Goal: Transaction & Acquisition: Purchase product/service

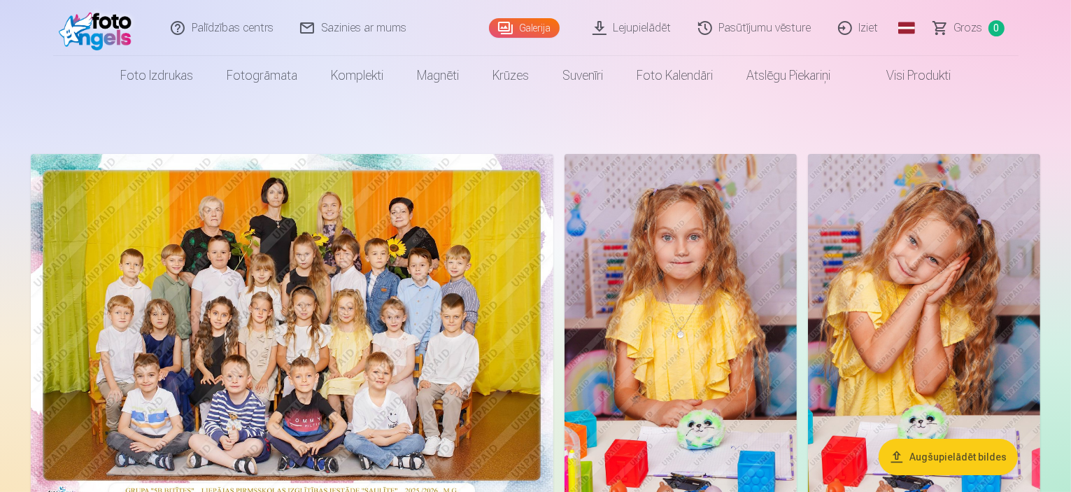
click at [976, 31] on span "Grozs" at bounding box center [968, 28] width 29 height 17
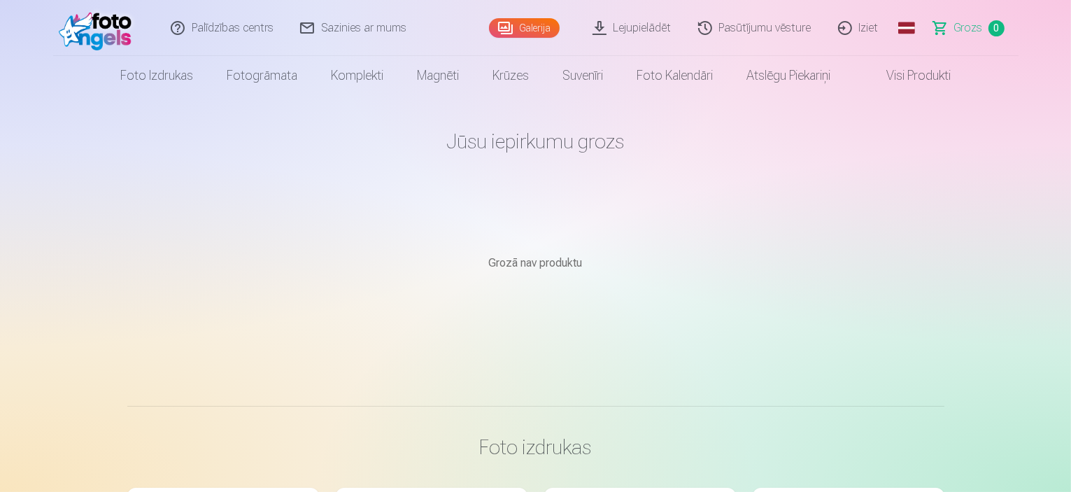
click at [529, 31] on link "Galerija" at bounding box center [524, 28] width 71 height 20
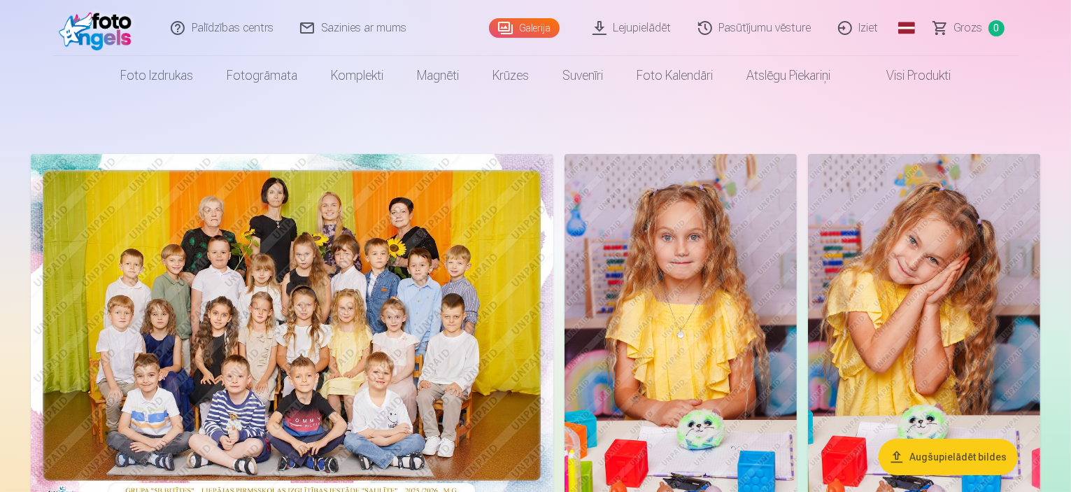
click at [481, 220] on img at bounding box center [292, 328] width 522 height 348
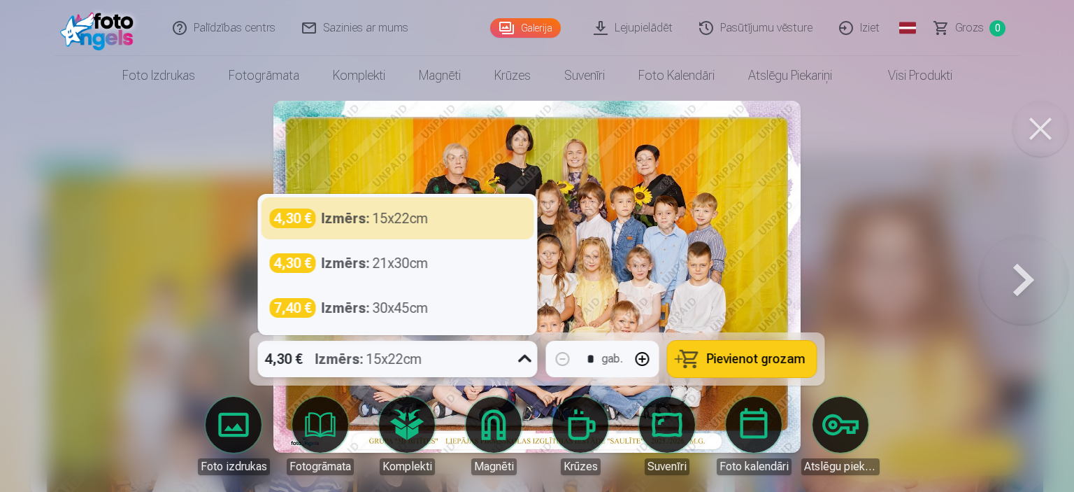
click at [420, 358] on div "Izmērs : 15x22cm" at bounding box center [368, 359] width 107 height 36
click at [476, 360] on div "4,30 € Izmērs : 15x22cm" at bounding box center [384, 359] width 253 height 36
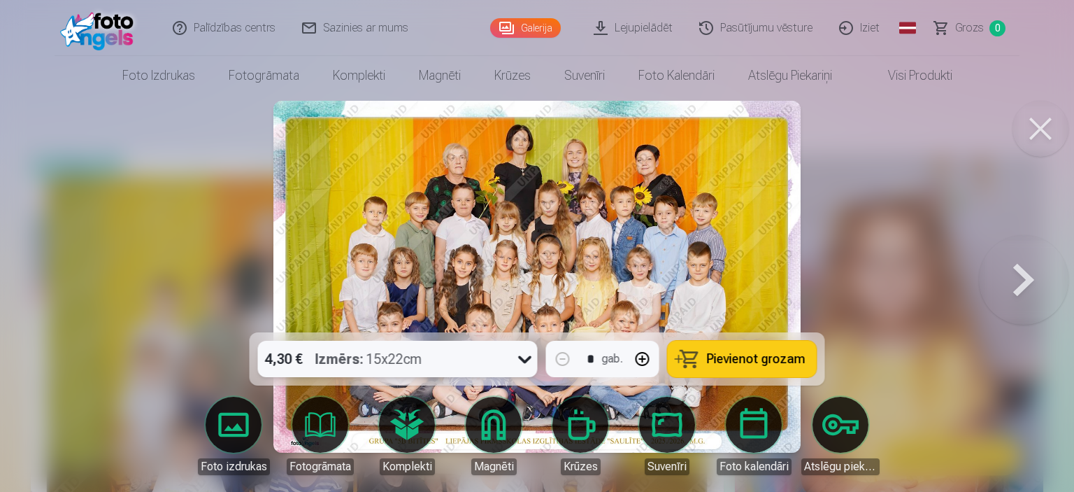
click at [758, 360] on span "Pievienot grozam" at bounding box center [756, 359] width 99 height 13
click at [1021, 273] on button at bounding box center [1024, 276] width 90 height 83
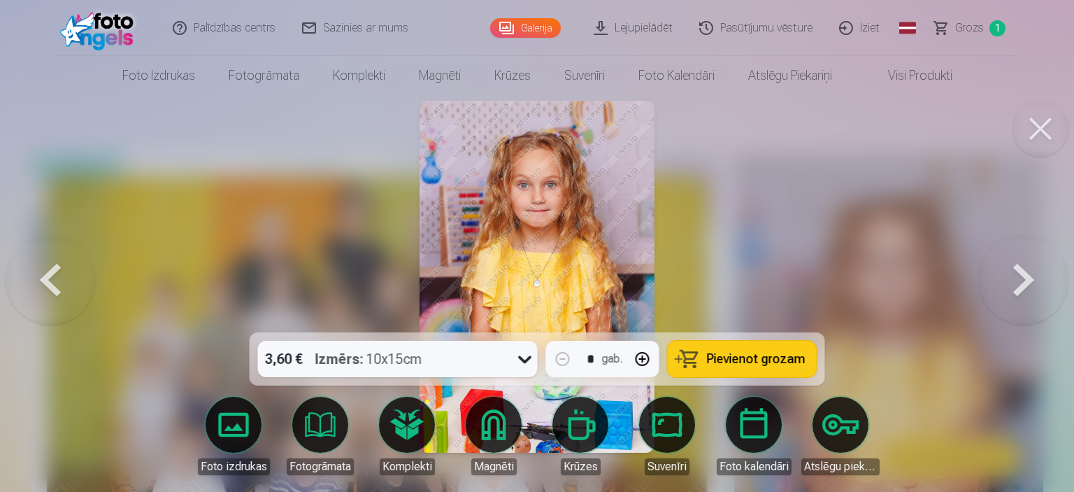
click at [1033, 142] on button at bounding box center [1041, 129] width 56 height 56
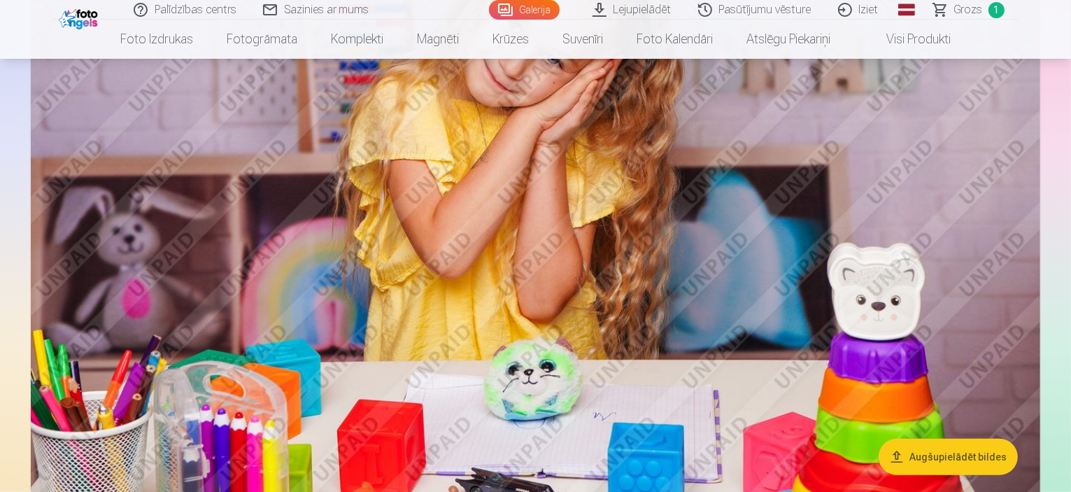
scroll to position [11821, 0]
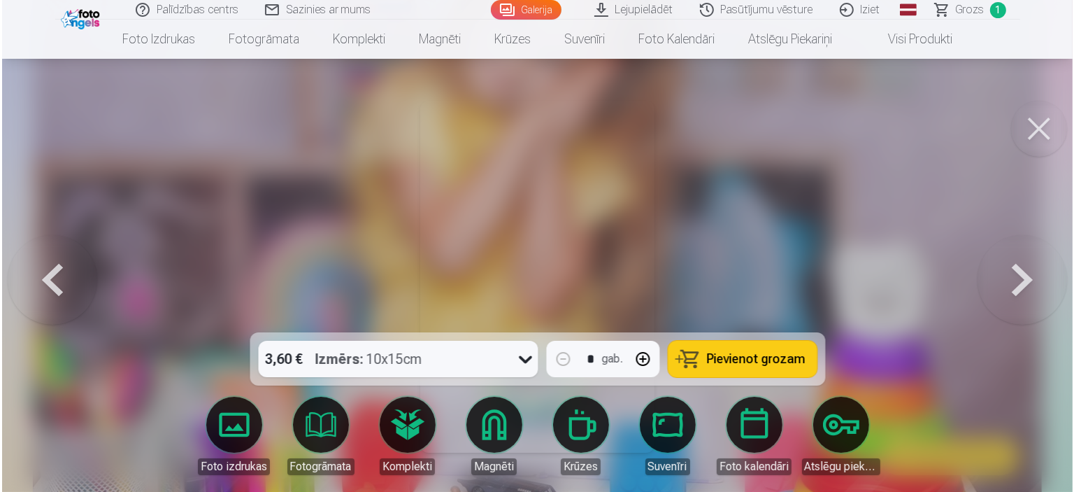
scroll to position [11506, 0]
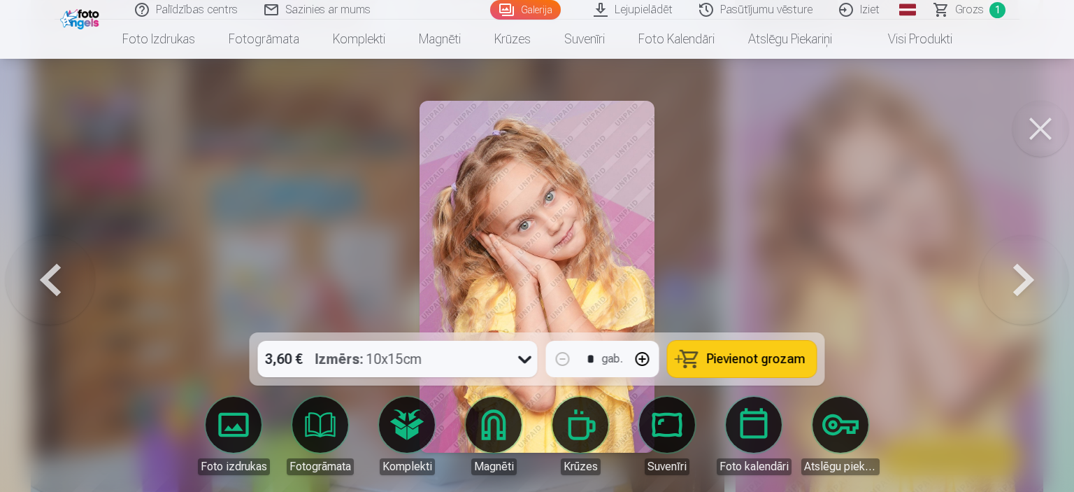
click at [643, 361] on button "button" at bounding box center [643, 359] width 34 height 34
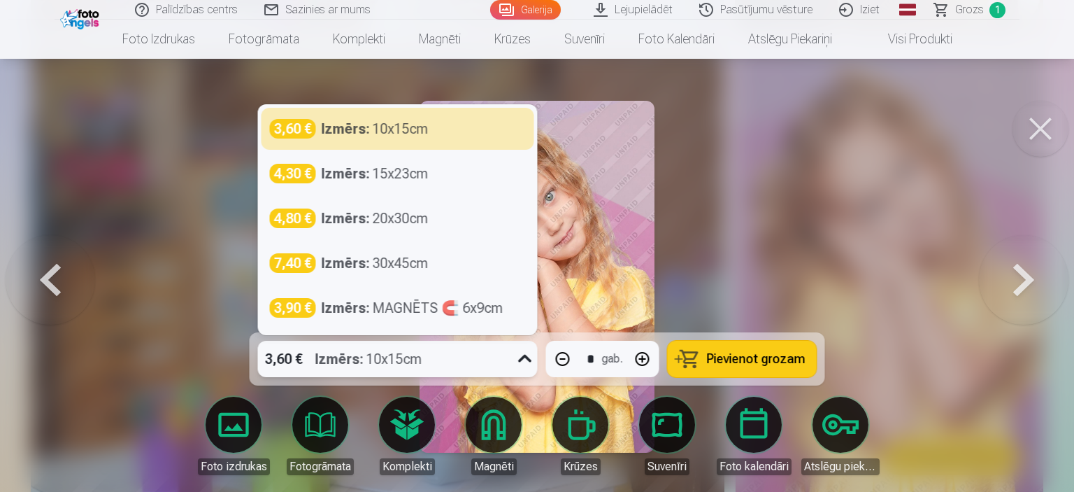
click at [378, 349] on div "Izmērs : 10x15cm" at bounding box center [368, 359] width 107 height 36
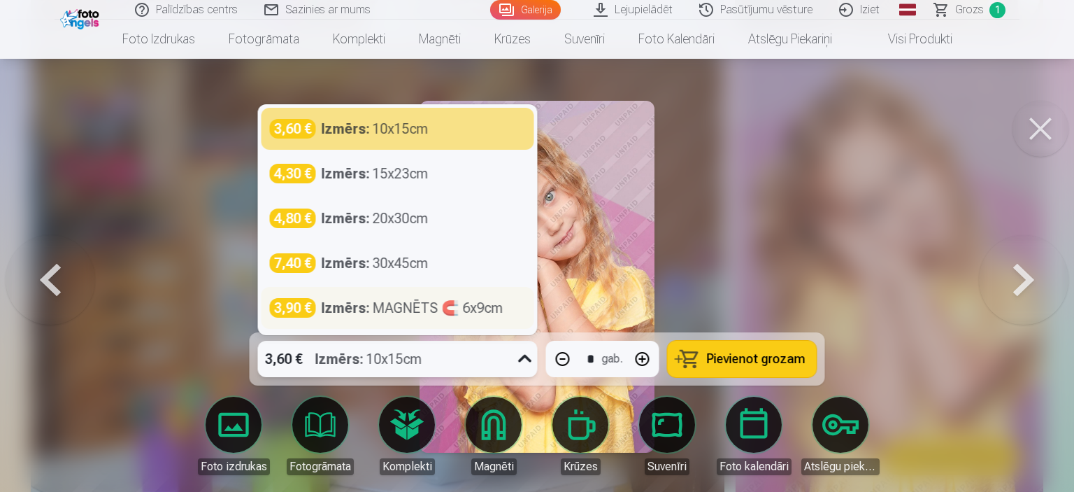
click at [383, 309] on div "Izmērs : MAGNĒTS 🧲 6x9cm" at bounding box center [413, 308] width 182 height 20
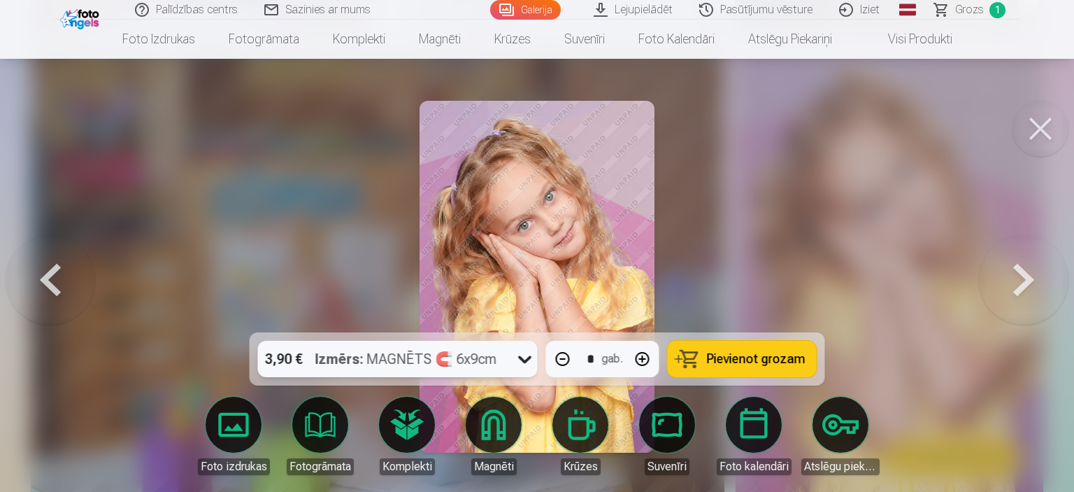
click at [757, 357] on span "Pievienot grozam" at bounding box center [756, 359] width 99 height 13
type input "*"
click at [1052, 125] on button at bounding box center [1041, 129] width 56 height 56
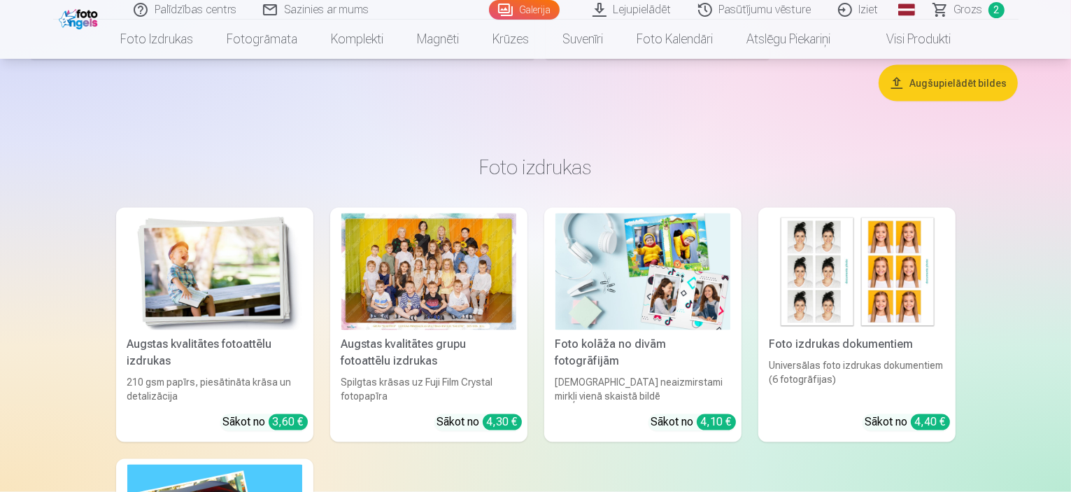
scroll to position [12800, 0]
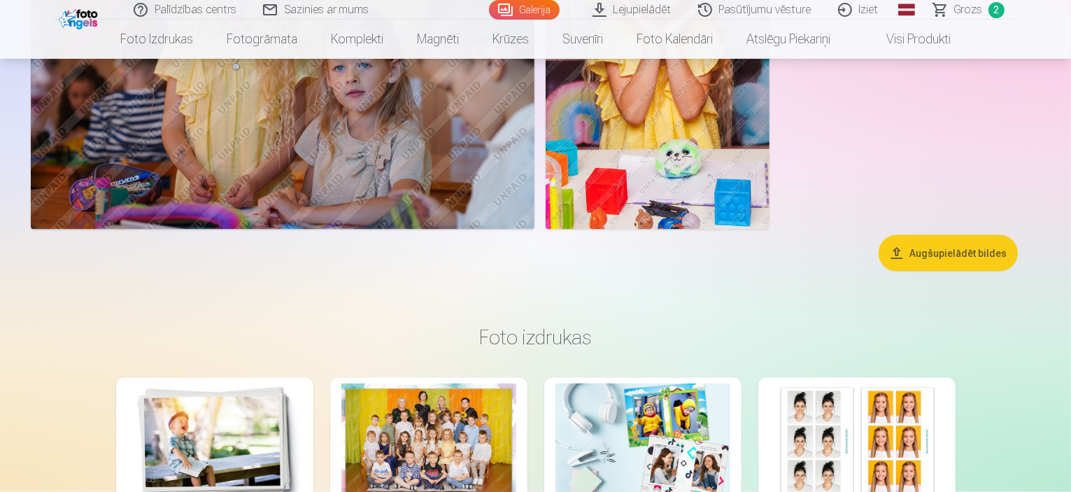
click at [972, 7] on span "Grozs" at bounding box center [968, 9] width 29 height 17
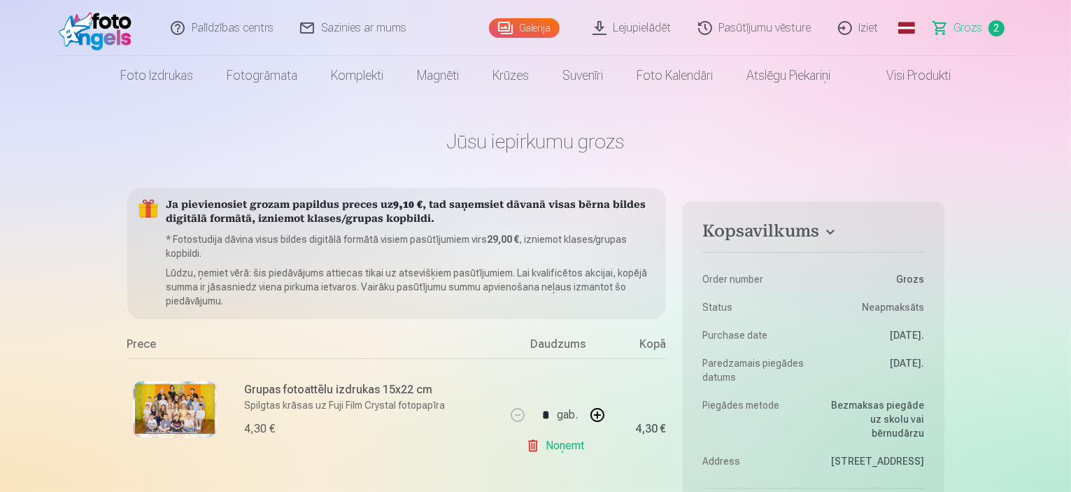
click at [526, 27] on link "Galerija" at bounding box center [524, 28] width 71 height 20
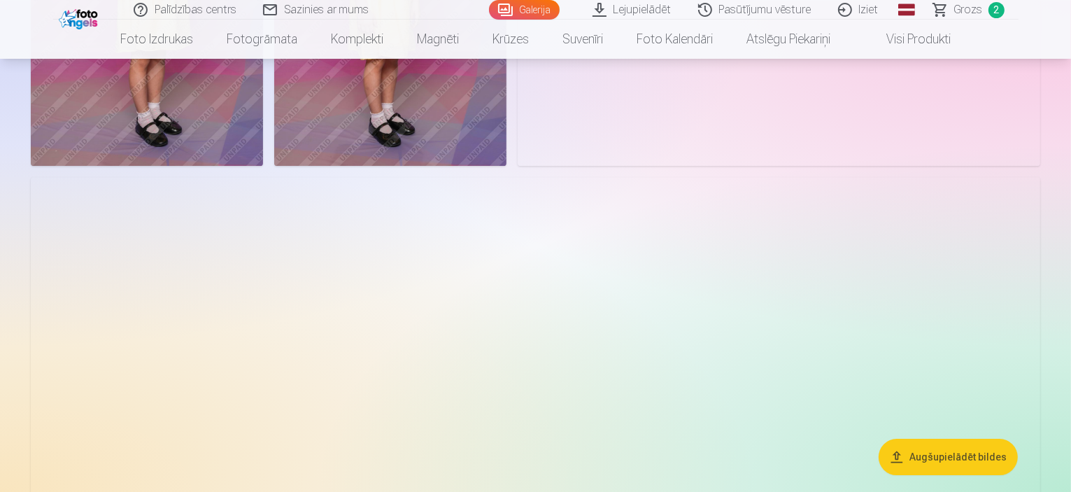
scroll to position [9373, 0]
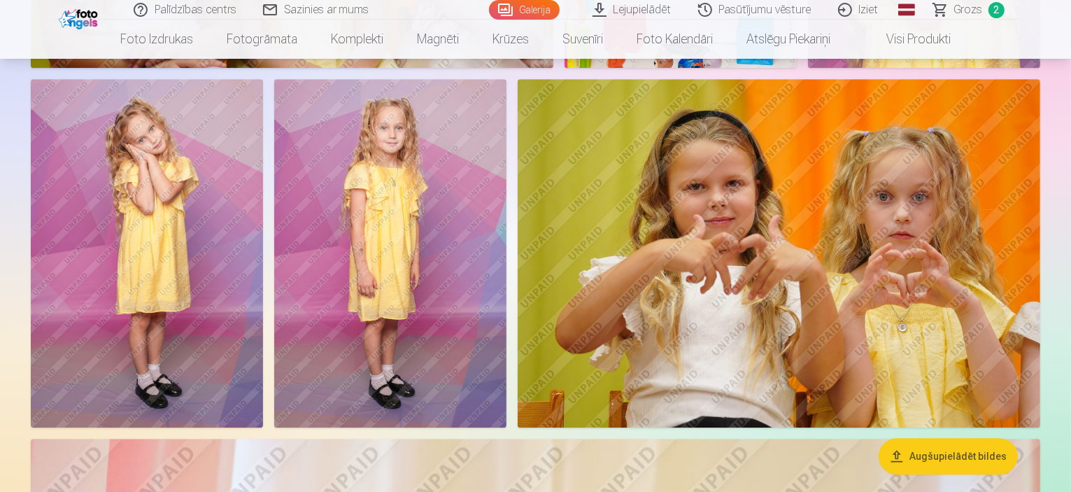
click at [506, 333] on img at bounding box center [390, 253] width 232 height 348
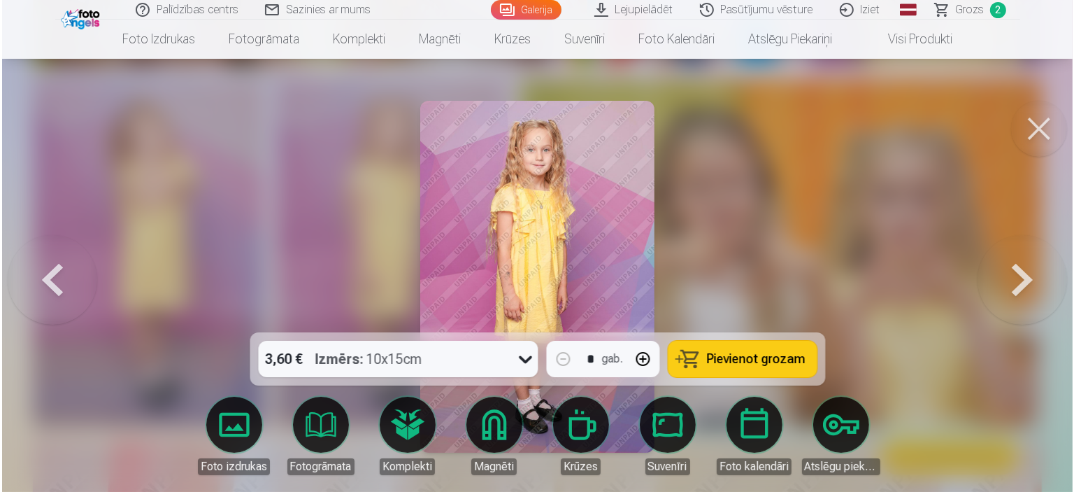
scroll to position [9401, 0]
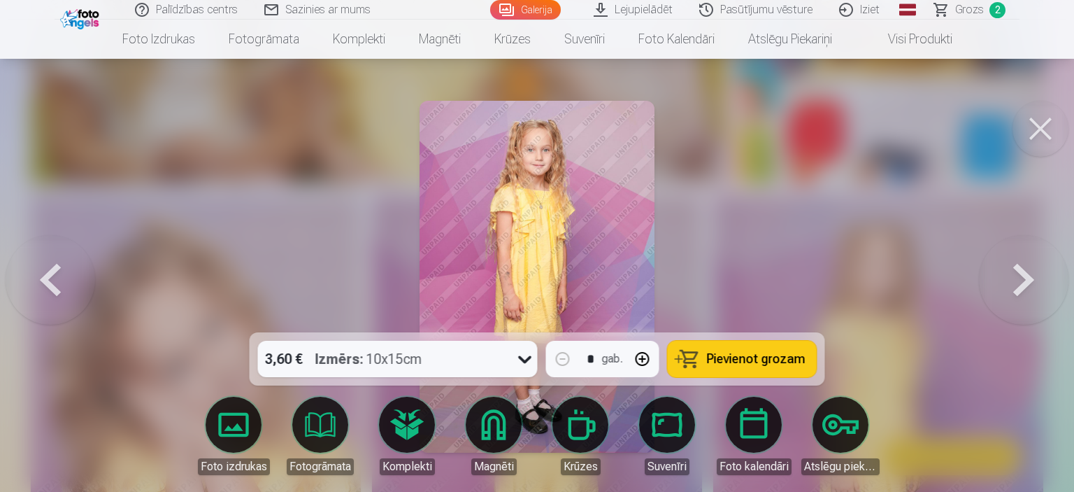
click at [448, 365] on div "3,60 € Izmērs : 10x15cm" at bounding box center [384, 359] width 253 height 36
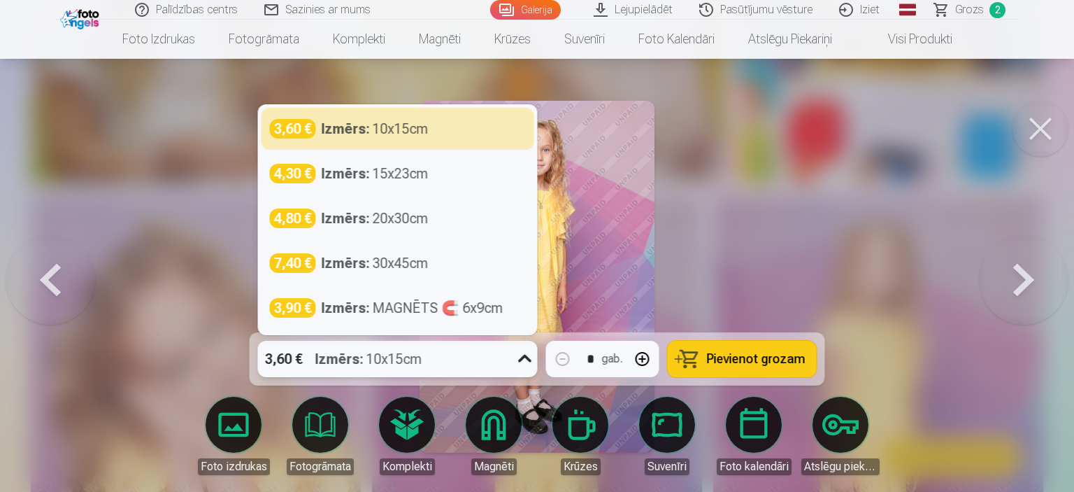
click at [448, 367] on div "3,60 € Izmērs : 10x15cm" at bounding box center [384, 359] width 253 height 36
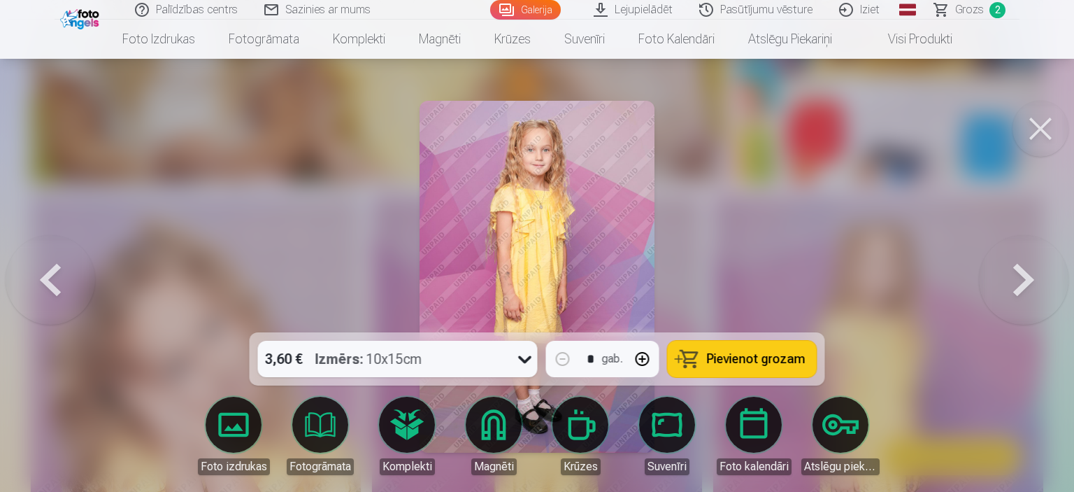
click at [734, 365] on span "Pievienot grozam" at bounding box center [756, 359] width 99 height 13
click at [1044, 126] on button at bounding box center [1041, 129] width 56 height 56
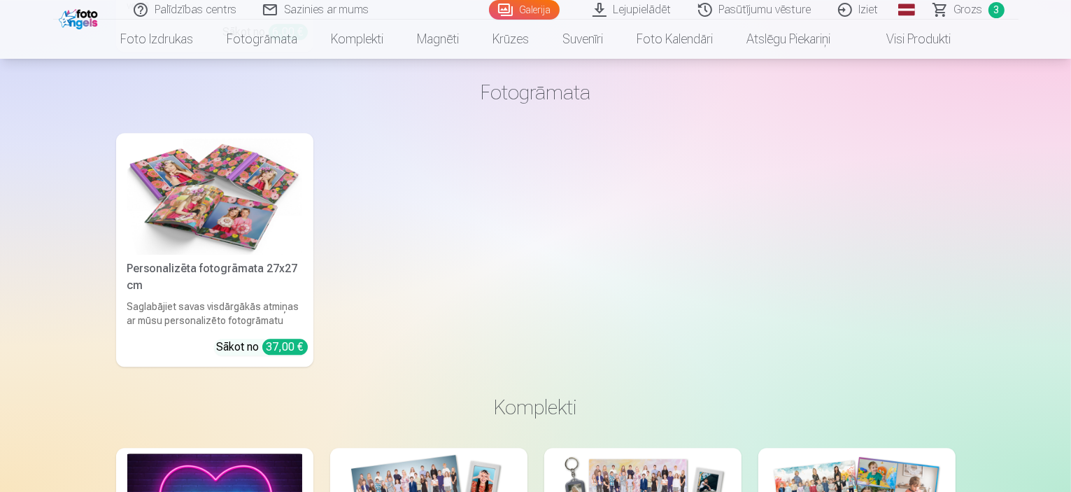
scroll to position [14339, 0]
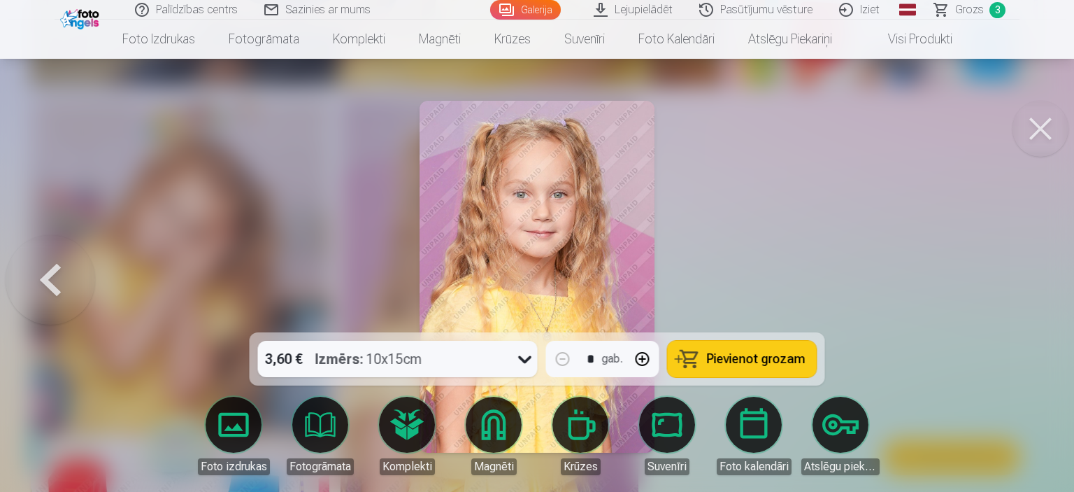
click at [1032, 133] on button at bounding box center [1041, 129] width 56 height 56
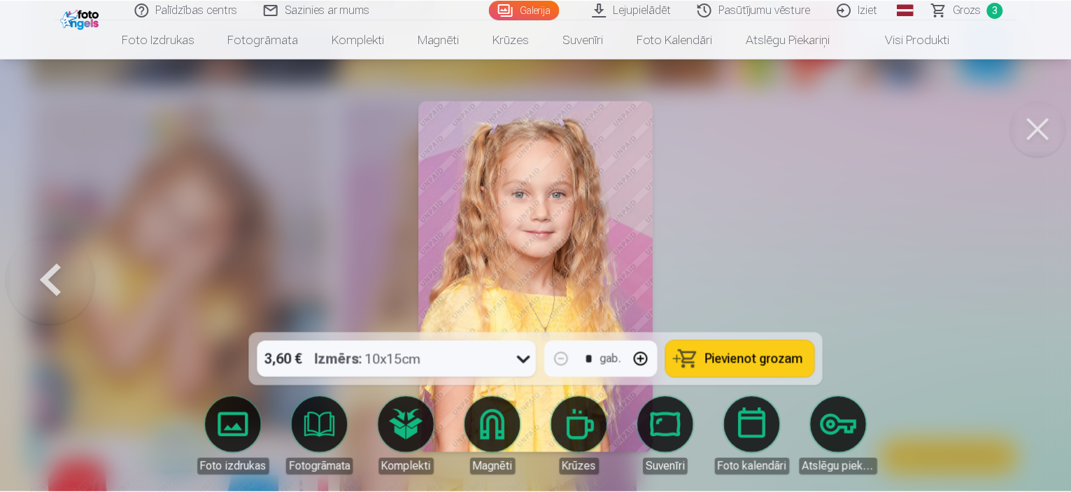
scroll to position [14339, 0]
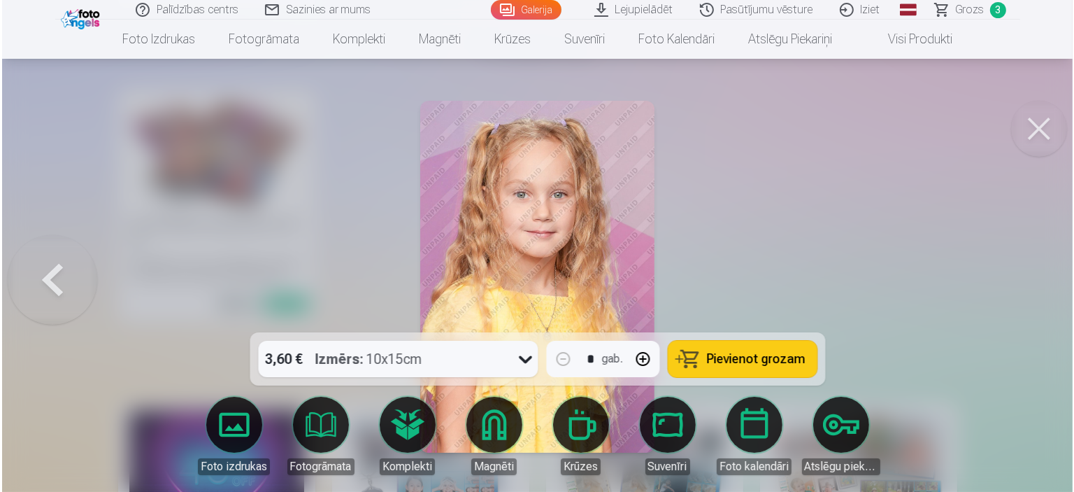
scroll to position [14384, 0]
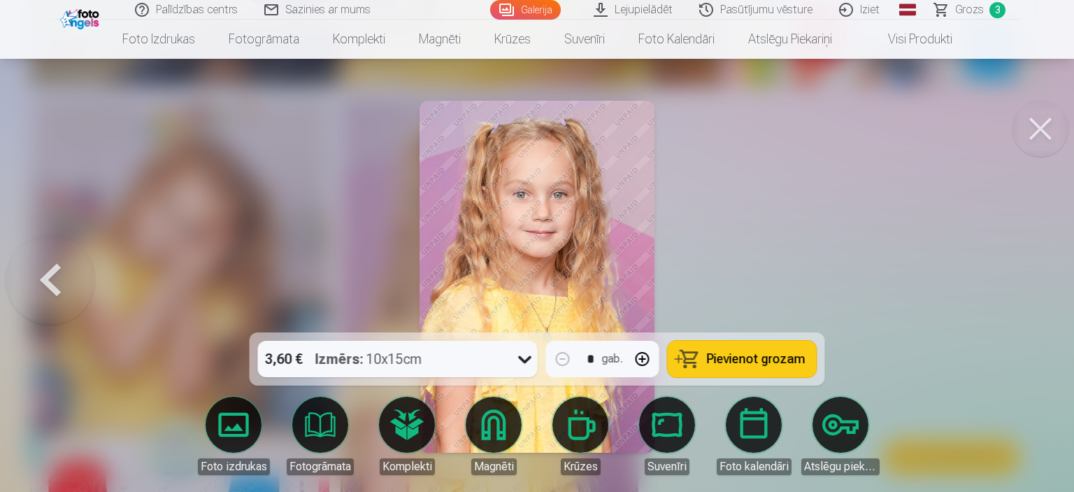
click at [515, 359] on icon at bounding box center [525, 359] width 22 height 22
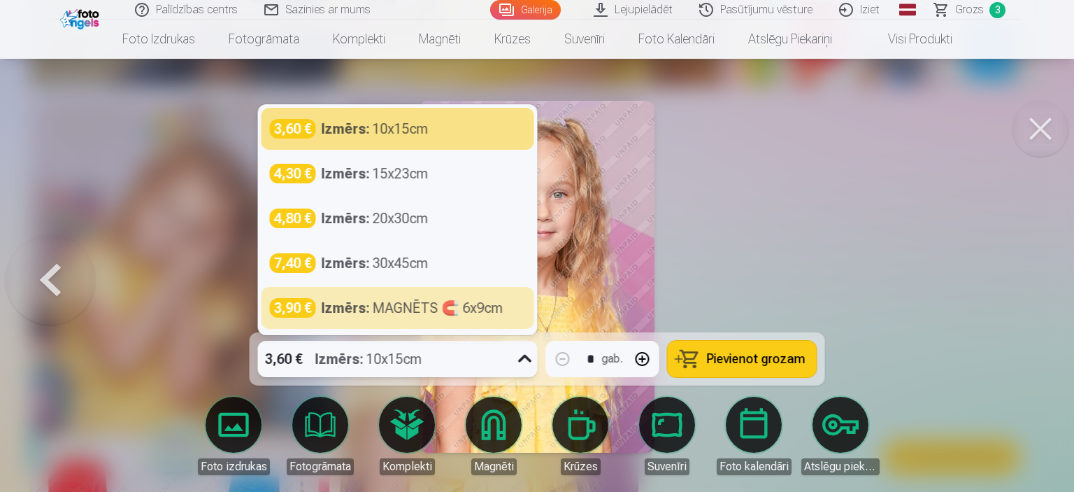
drag, startPoint x: 403, startPoint y: 305, endPoint x: 436, endPoint y: 308, distance: 33.7
click at [403, 305] on div "Izmērs : MAGNĒTS 🧲 6x9cm" at bounding box center [413, 308] width 182 height 20
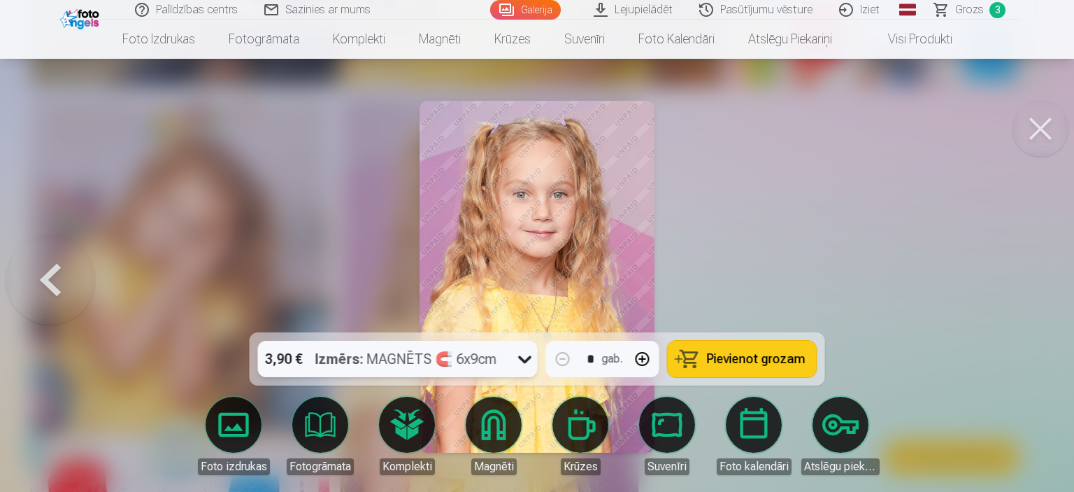
click at [641, 357] on button "button" at bounding box center [643, 359] width 34 height 34
click at [687, 358] on button "Pievienot grozam" at bounding box center [742, 359] width 149 height 36
type input "*"
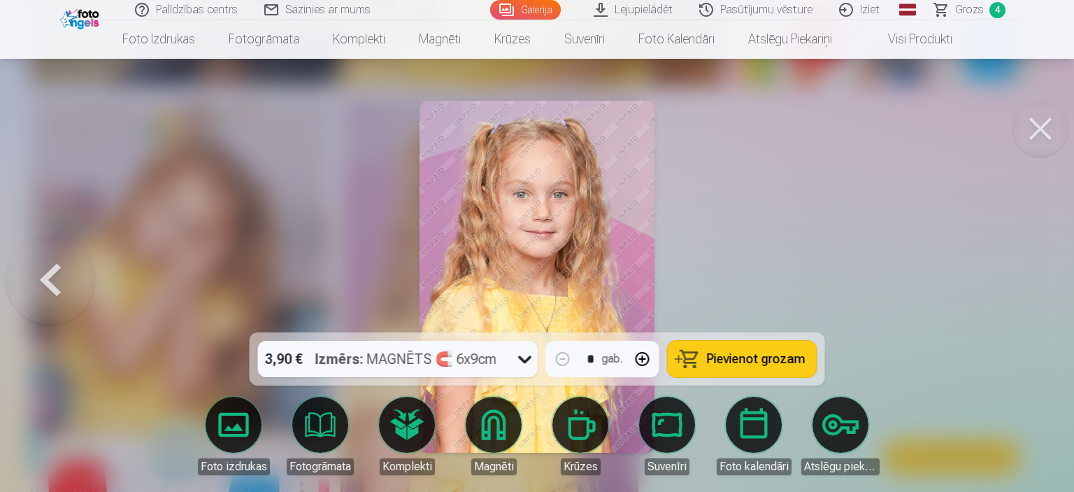
click at [979, 11] on span "Grozs" at bounding box center [969, 9] width 29 height 17
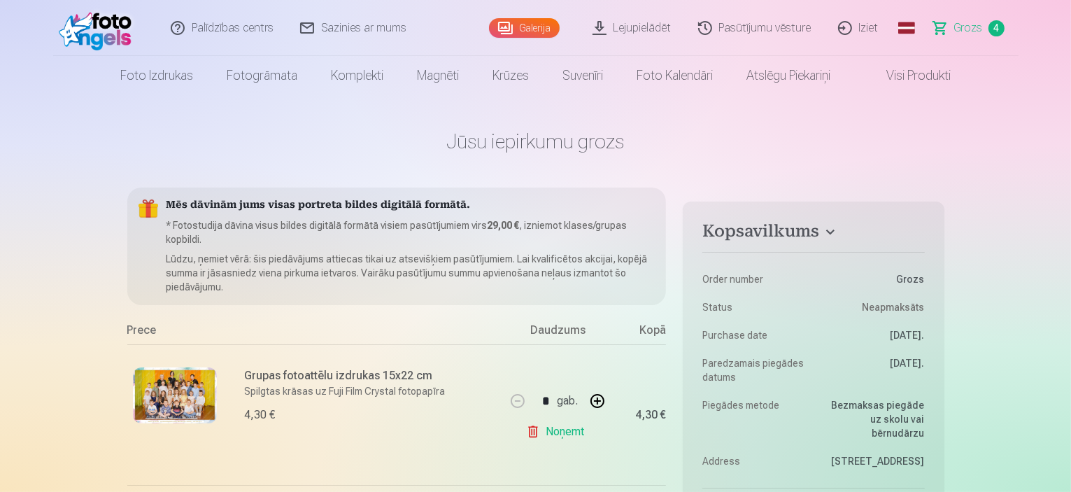
click at [549, 31] on link "Galerija" at bounding box center [524, 28] width 71 height 20
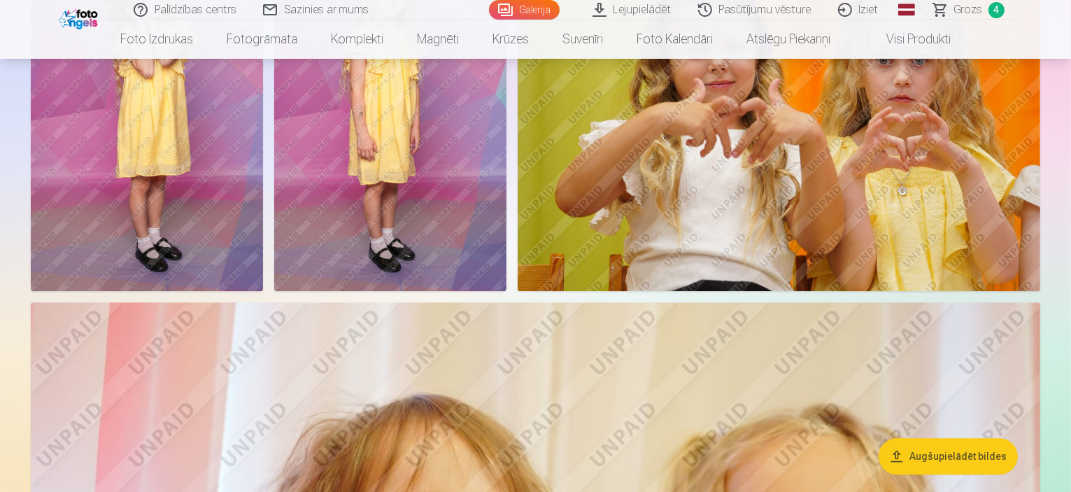
scroll to position [9513, 0]
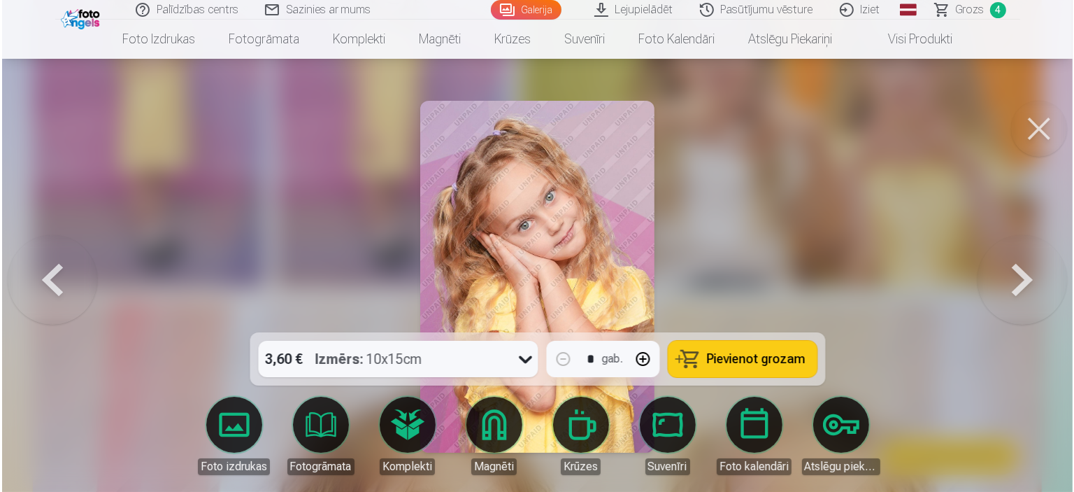
scroll to position [9541, 0]
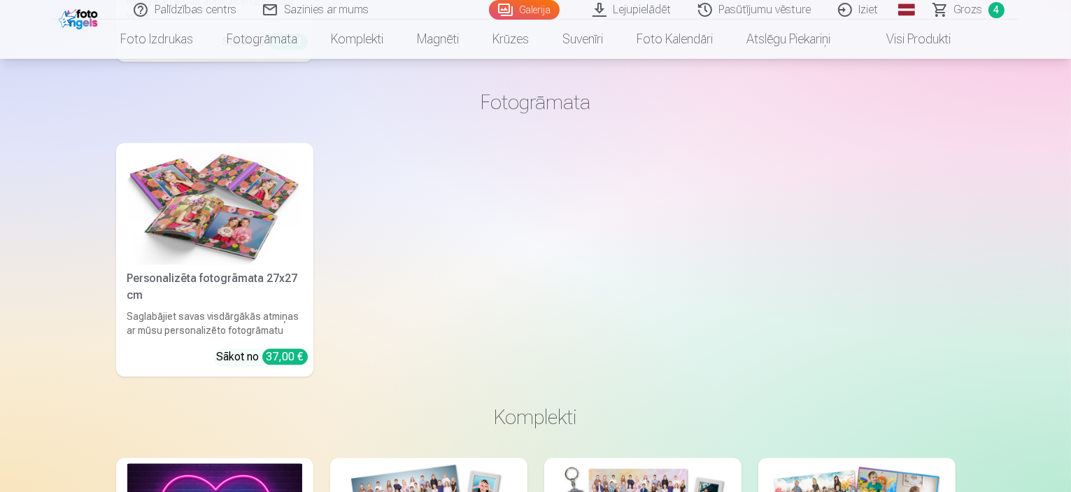
scroll to position [14469, 0]
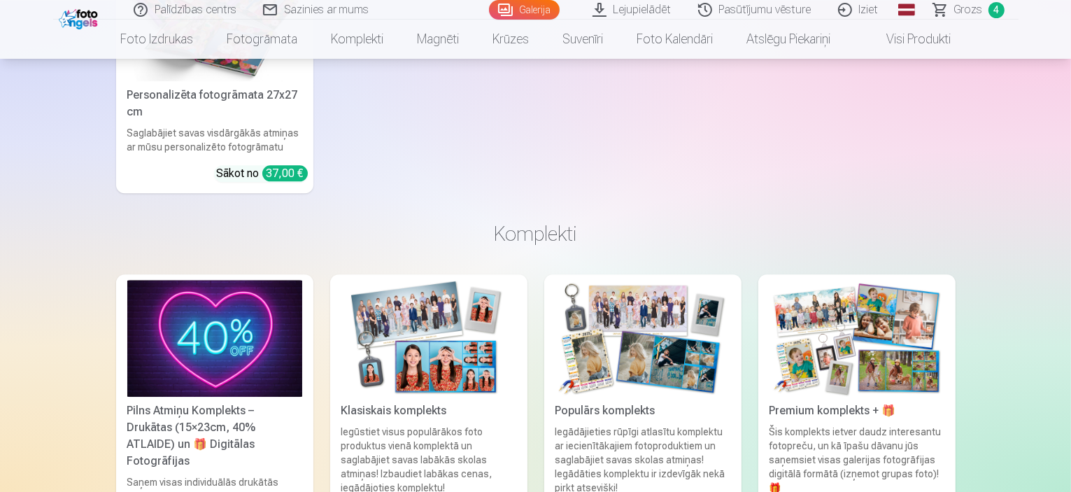
click at [990, 19] on div "Palīdzības centrs Sazinies ar mums Galerija Lejupielādēt Pasūtījumu vēsture Izi…" at bounding box center [535, 10] width 965 height 20
click at [985, 9] on link "Grozs 4" at bounding box center [969, 10] width 98 height 20
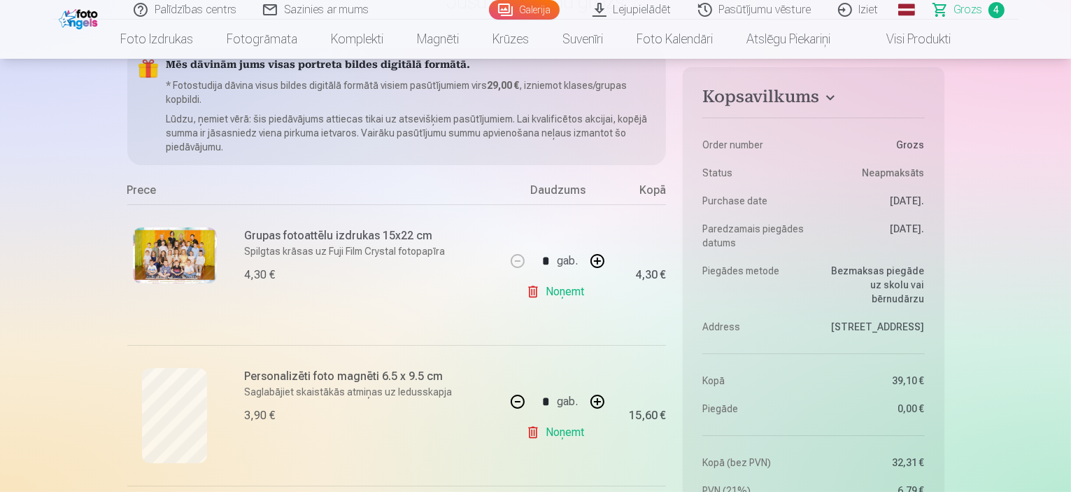
scroll to position [570, 0]
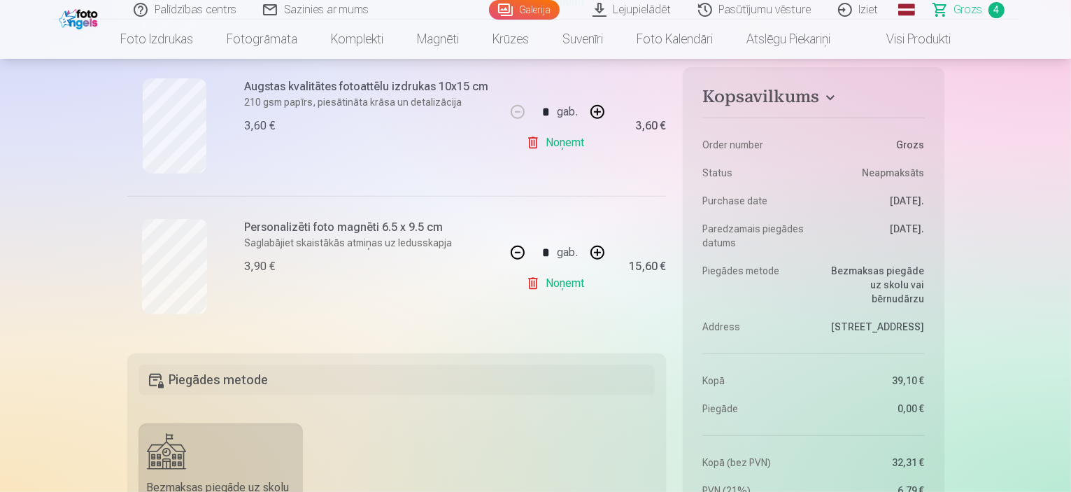
click at [571, 279] on link "Noņemt" at bounding box center [558, 283] width 64 height 28
